Goal: Communication & Community: Answer question/provide support

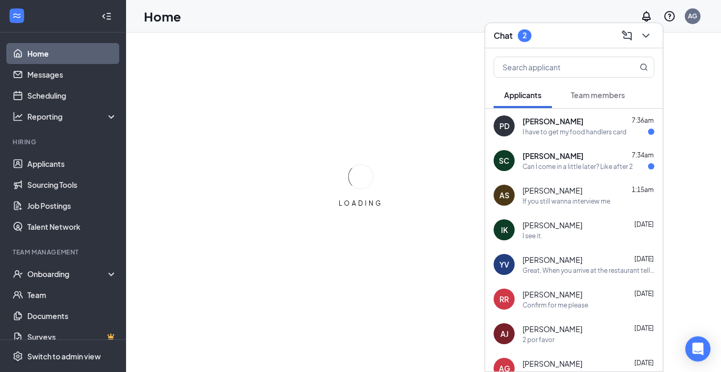
click at [551, 133] on div "I have to get my food handlers card" at bounding box center [574, 132] width 104 height 9
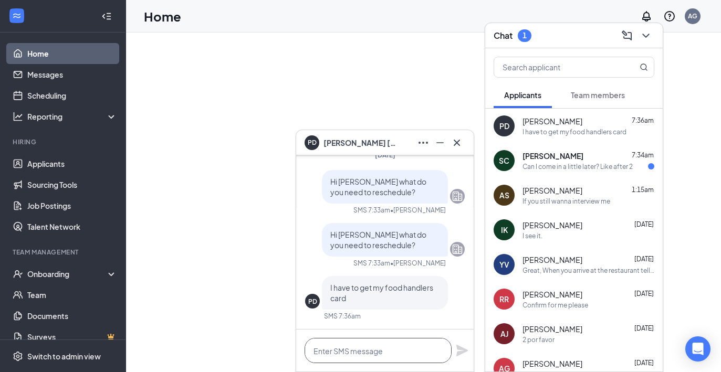
click at [377, 352] on textarea at bounding box center [378, 350] width 147 height 25
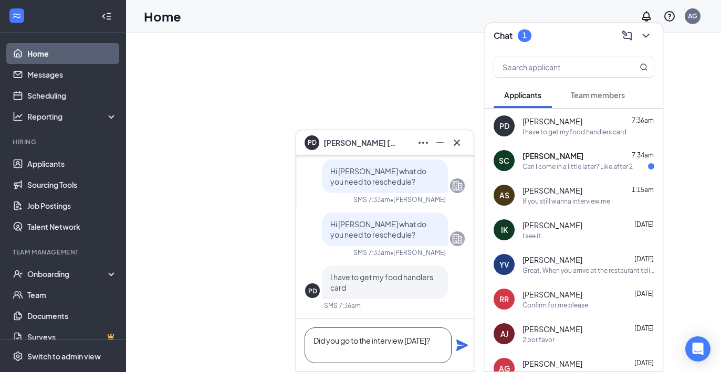
type textarea "Did you go to the interview [DATE]?"
click at [459, 345] on icon "Plane" at bounding box center [462, 345] width 13 height 13
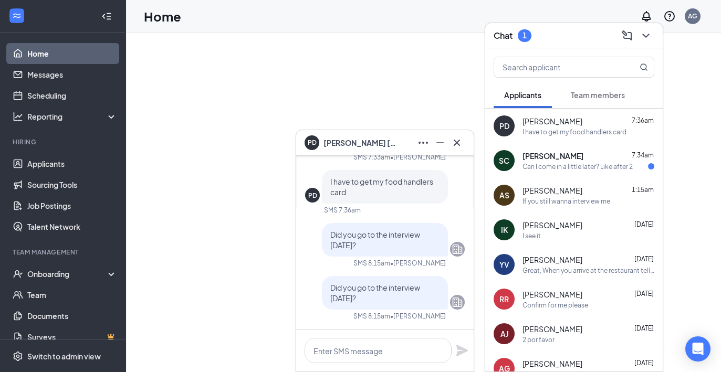
click at [547, 155] on span "[PERSON_NAME]" at bounding box center [552, 156] width 61 height 11
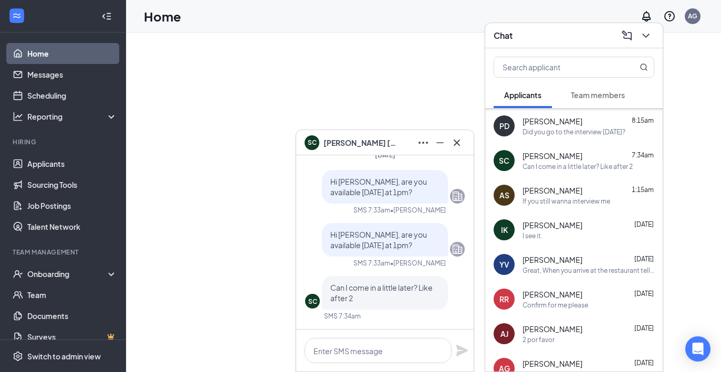
scroll to position [253, 0]
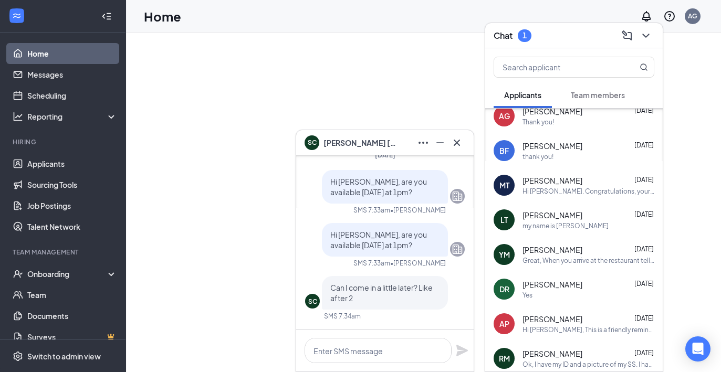
click at [62, 48] on link "Home" at bounding box center [72, 53] width 90 height 21
click at [436, 140] on icon "Minimize" at bounding box center [440, 143] width 13 height 13
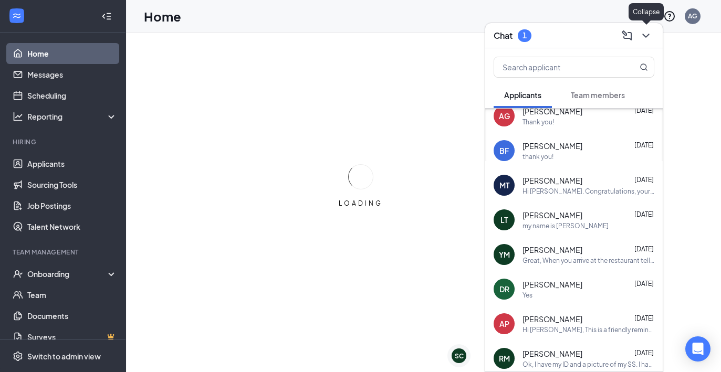
click at [647, 37] on icon "ChevronDown" at bounding box center [646, 35] width 13 height 13
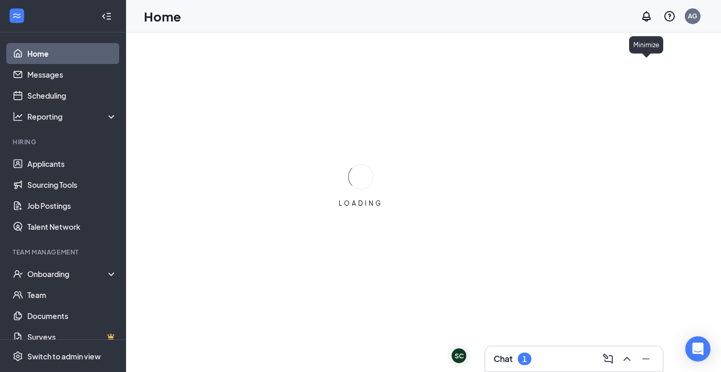
scroll to position [0, 0]
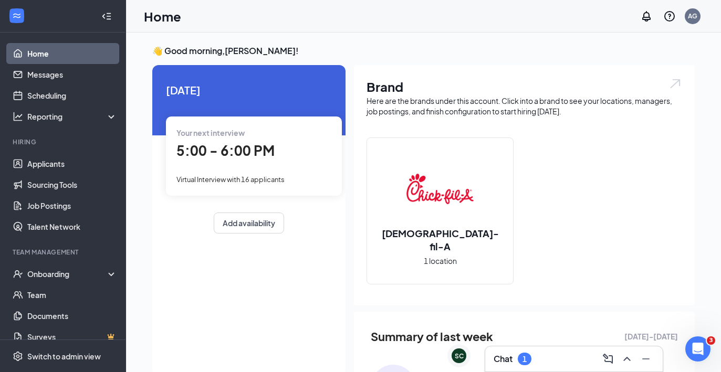
click at [531, 354] on div "Chat 1" at bounding box center [513, 359] width 38 height 13
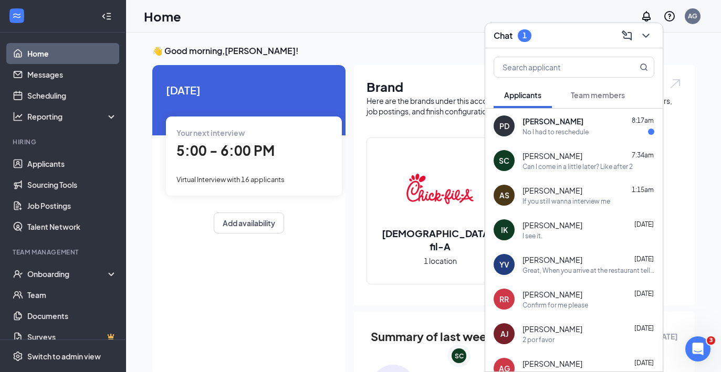
click at [557, 141] on div "PD [PERSON_NAME] 8:17am No I had to reschedule" at bounding box center [573, 126] width 177 height 35
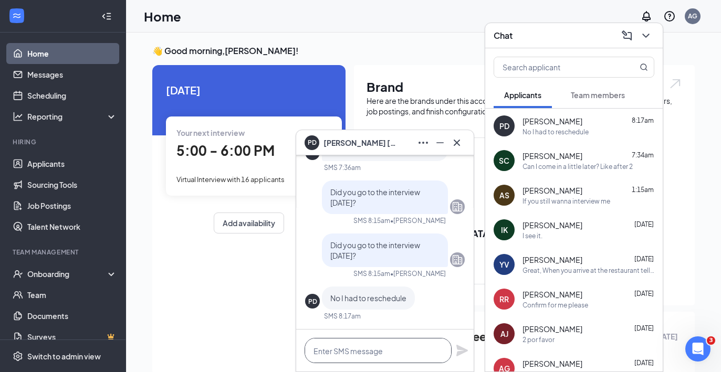
click at [349, 356] on textarea at bounding box center [378, 350] width 147 height 25
click at [465, 140] on button at bounding box center [456, 142] width 17 height 17
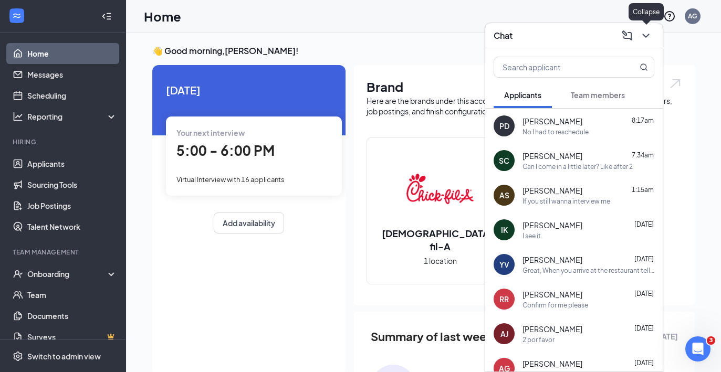
click at [644, 35] on icon "ChevronDown" at bounding box center [645, 36] width 7 height 4
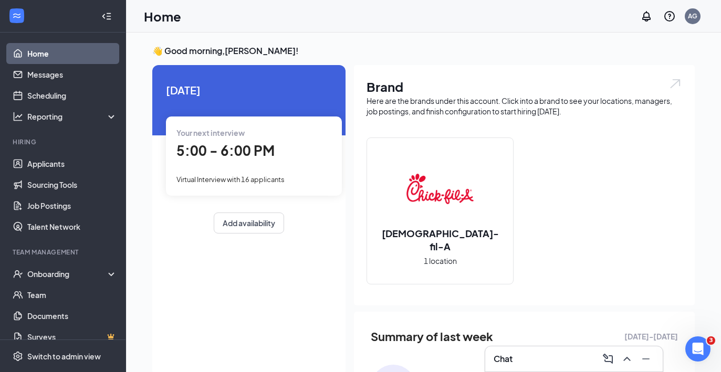
click at [218, 159] on span "5:00 - 6:00 PM" at bounding box center [225, 150] width 98 height 17
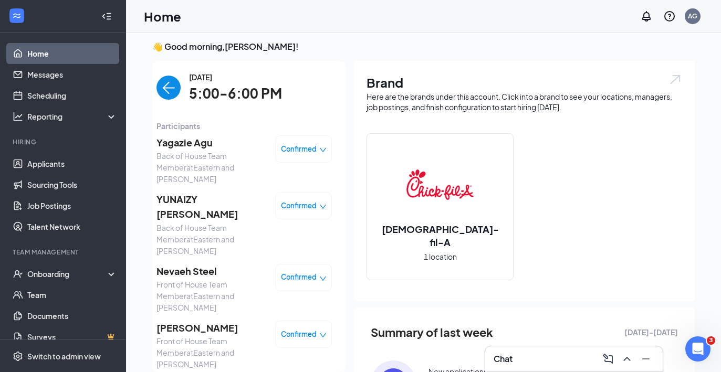
click at [172, 94] on img "back-button" at bounding box center [168, 88] width 24 height 24
